Goal: Information Seeking & Learning: Learn about a topic

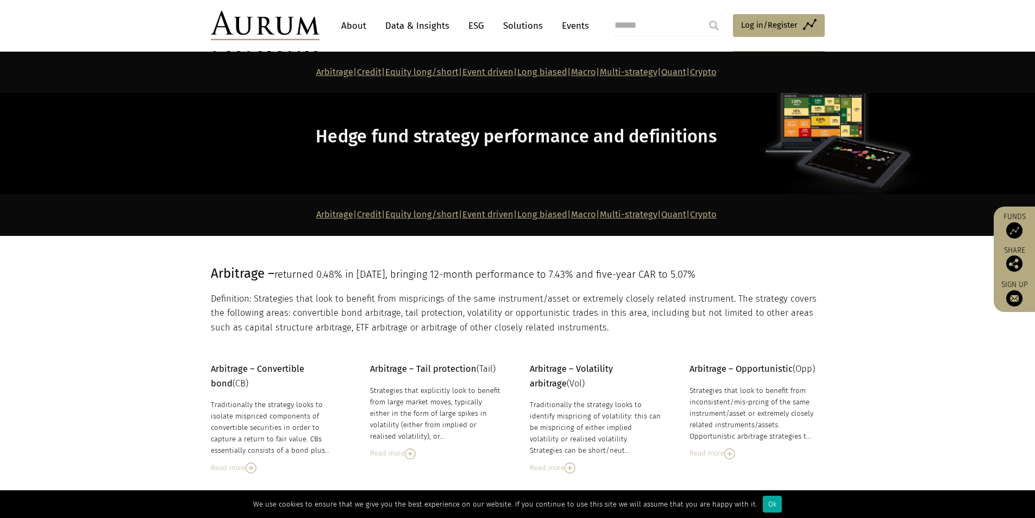
scroll to position [3154, 0]
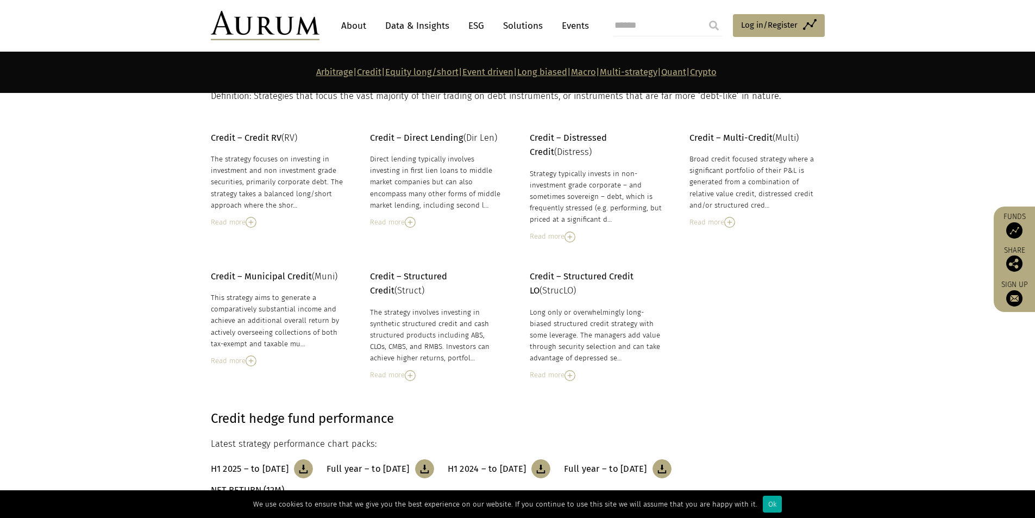
click at [316, 73] on link "Arbitrage" at bounding box center [334, 72] width 37 height 10
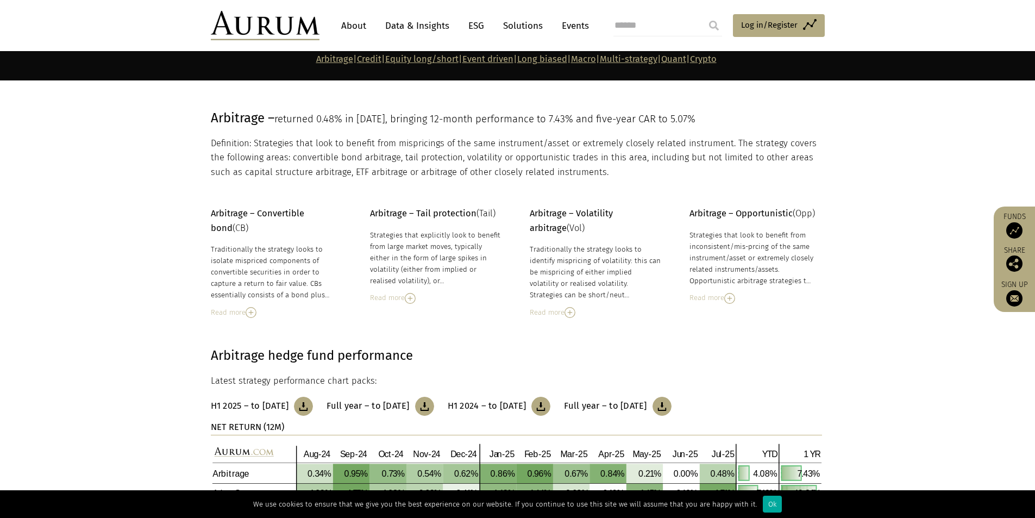
scroll to position [143, 0]
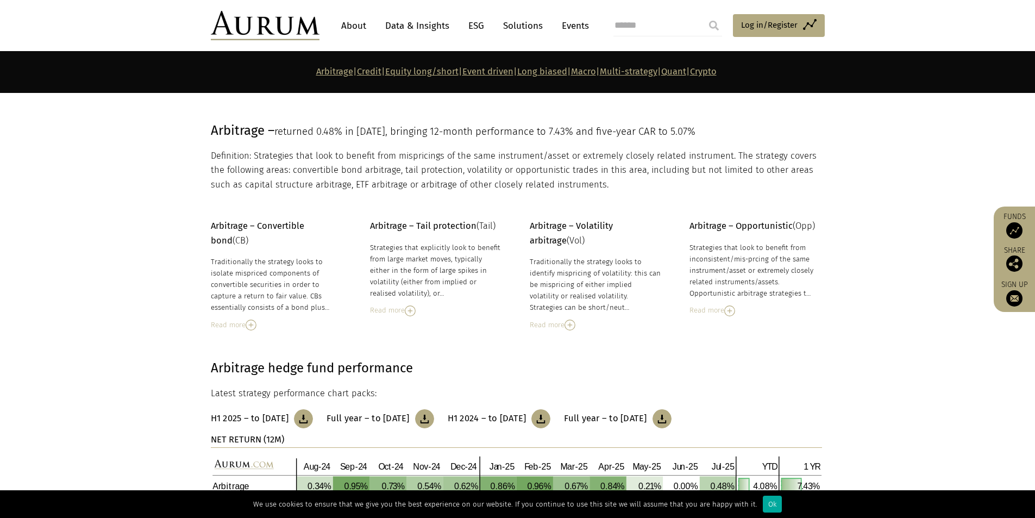
click at [567, 323] on img at bounding box center [569, 324] width 11 height 11
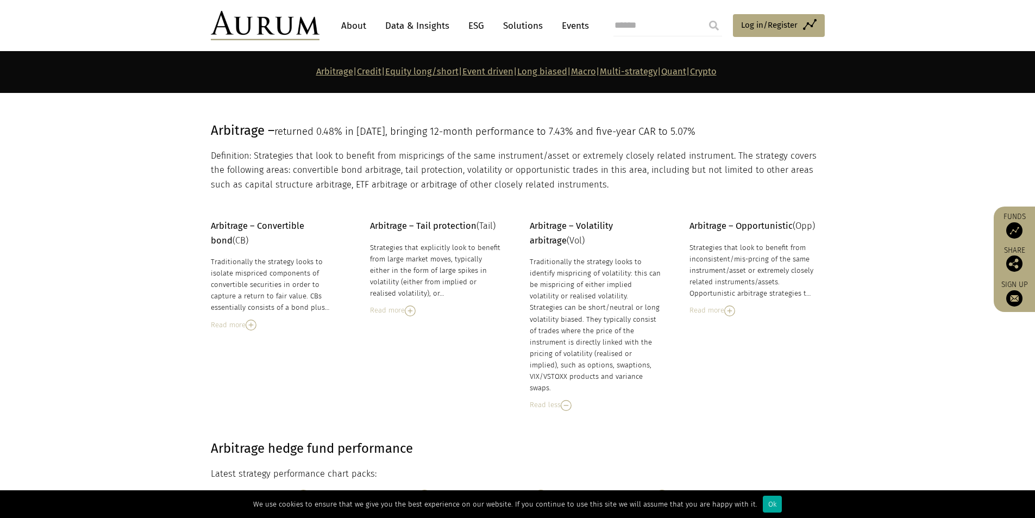
click at [733, 313] on img at bounding box center [729, 310] width 11 height 11
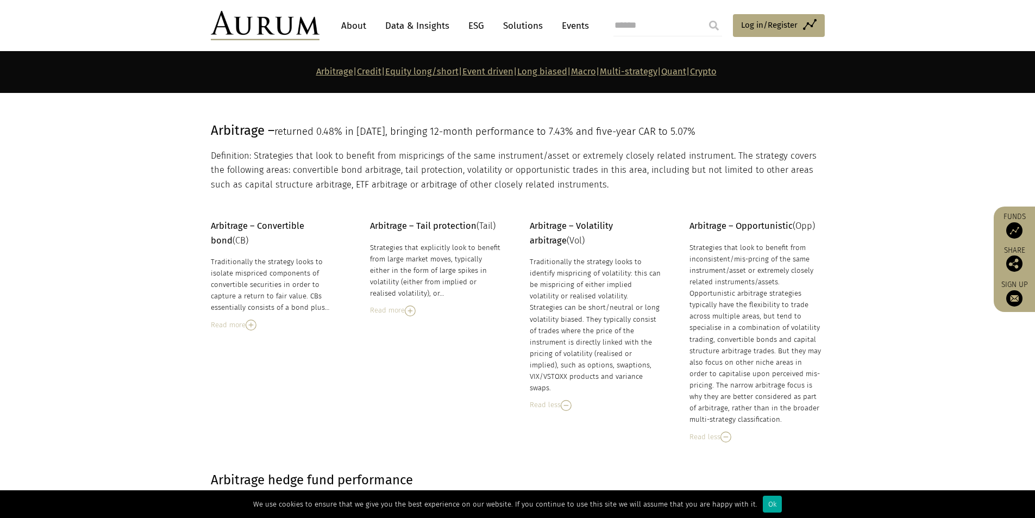
click at [357, 73] on link "Credit" at bounding box center [369, 71] width 24 height 10
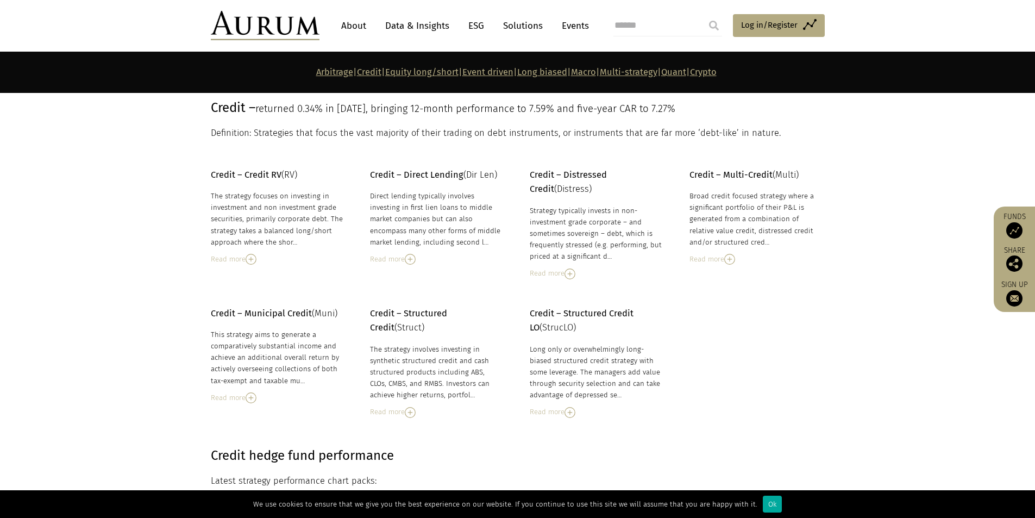
scroll to position [919, 0]
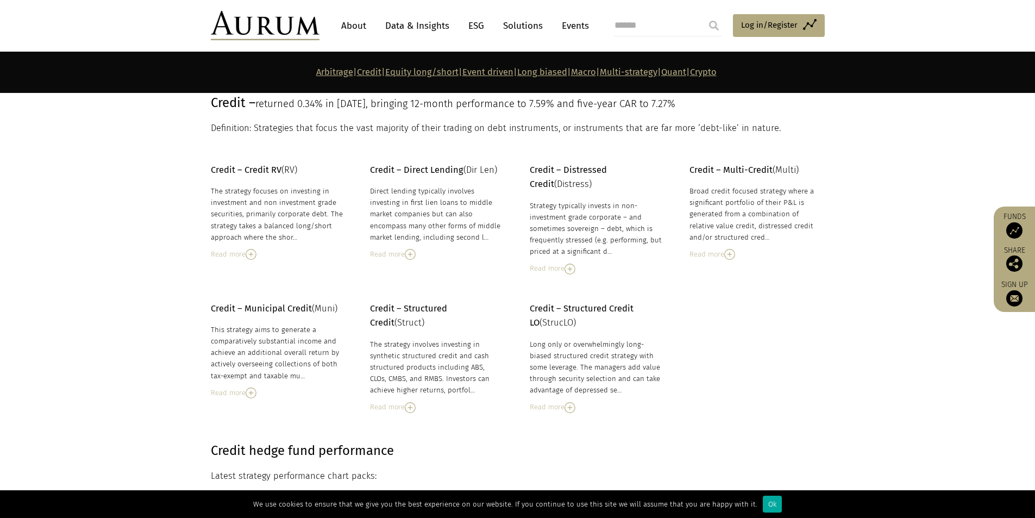
click at [472, 74] on link "Event driven" at bounding box center [487, 72] width 51 height 10
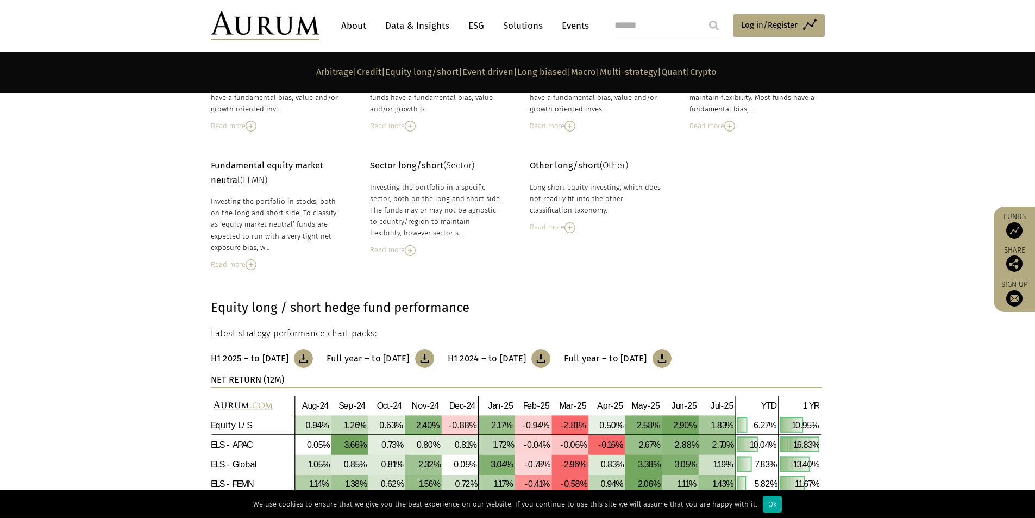
scroll to position [2530, 0]
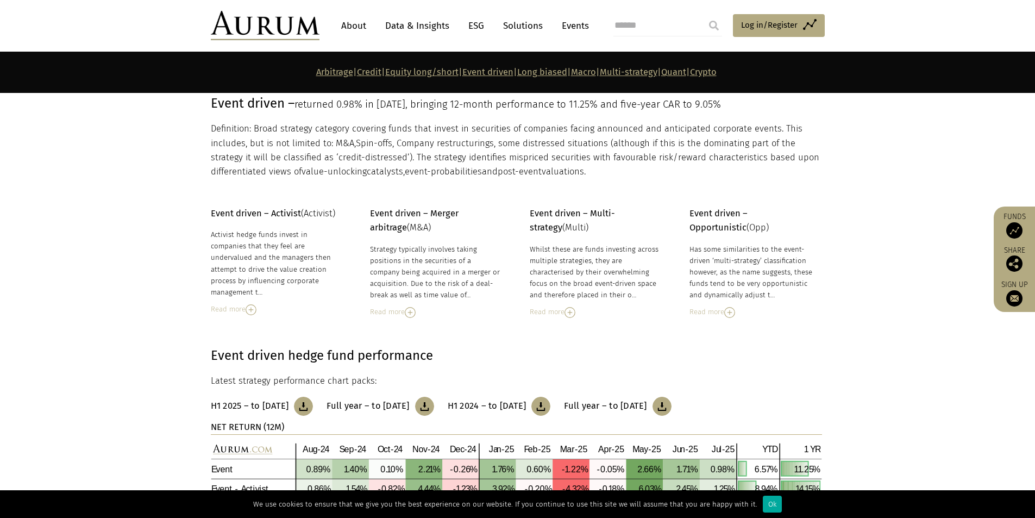
click at [577, 316] on div "Read more" at bounding box center [596, 312] width 133 height 12
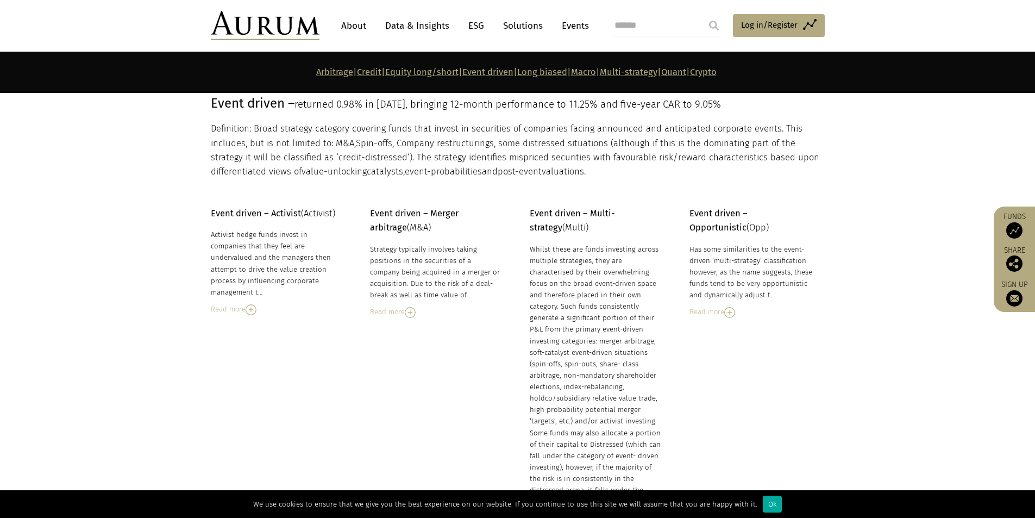
click at [596, 76] on link "Macro" at bounding box center [583, 72] width 25 height 10
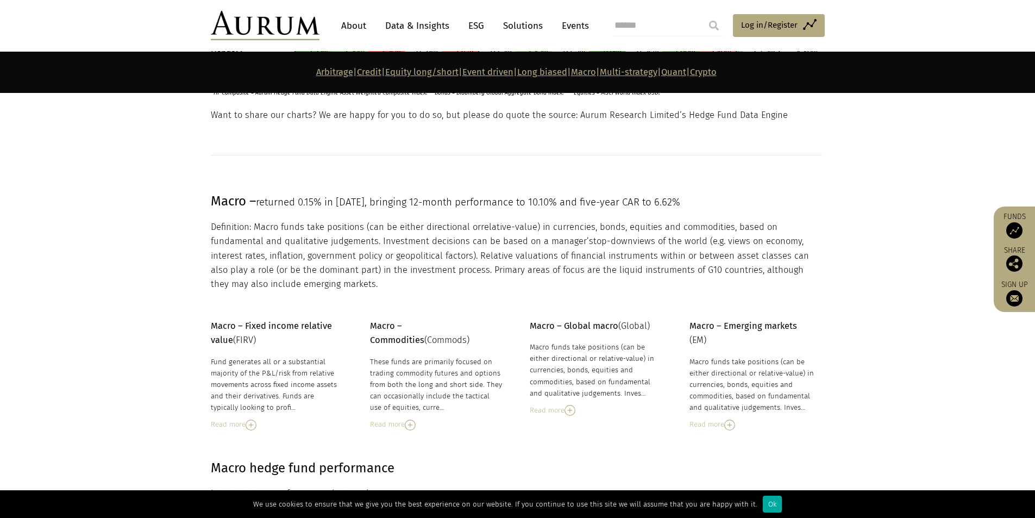
scroll to position [3962, 0]
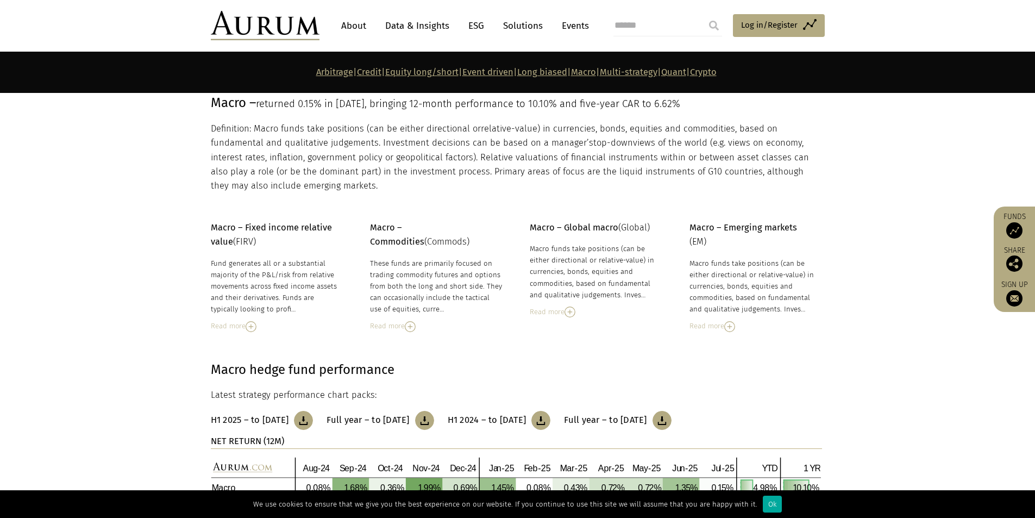
click at [653, 70] on link "Multi-strategy" at bounding box center [629, 72] width 58 height 10
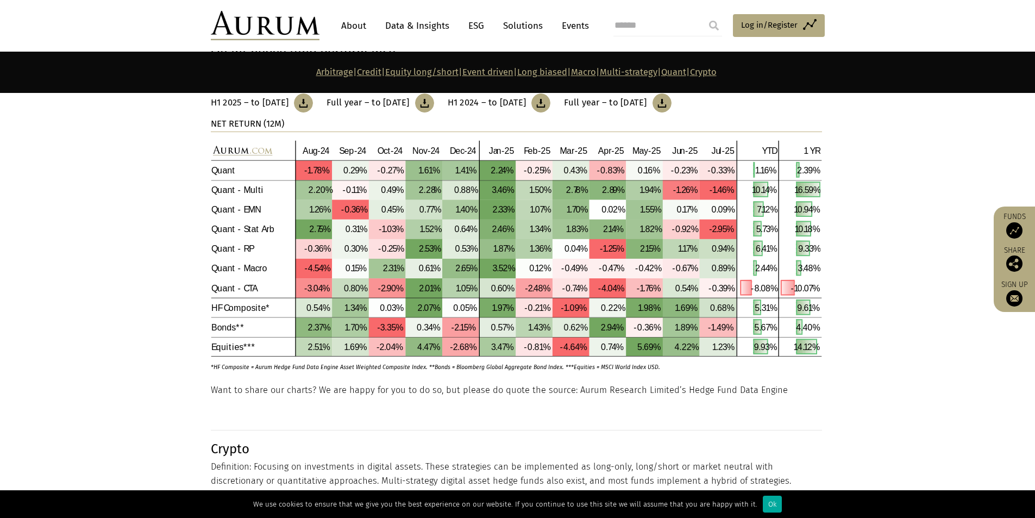
scroll to position [5414, 0]
